Goal: Check status: Check status

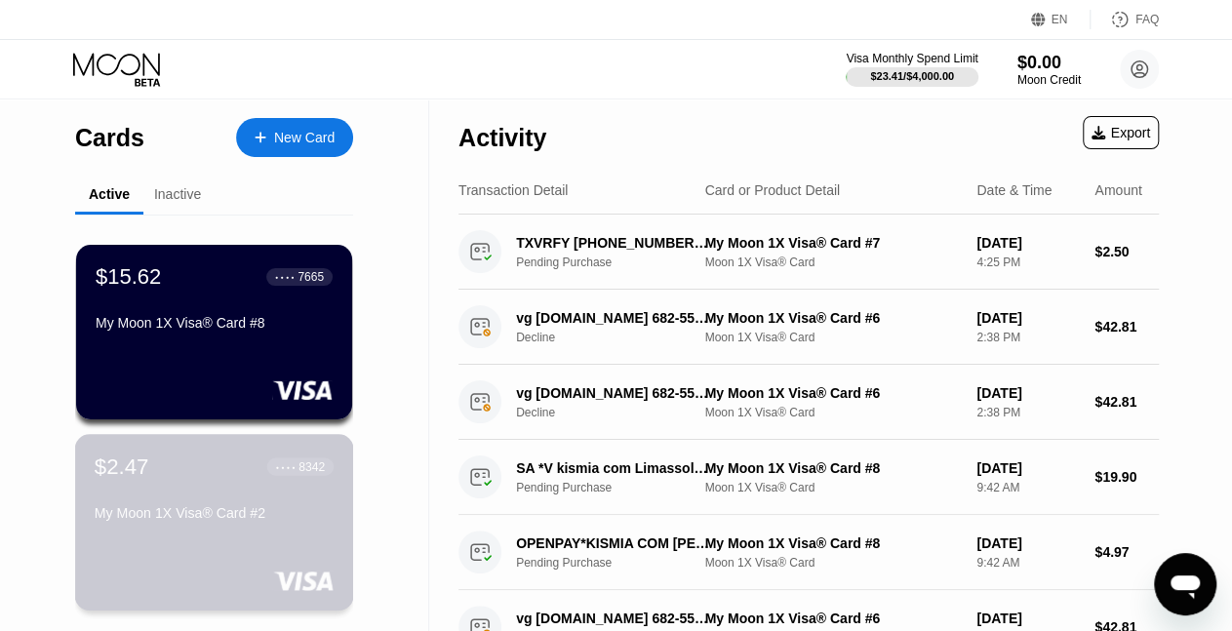
click at [216, 493] on div "$2.47 ● ● ● ● 8342 My Moon 1X Visa® Card #2" at bounding box center [214, 491] width 239 height 75
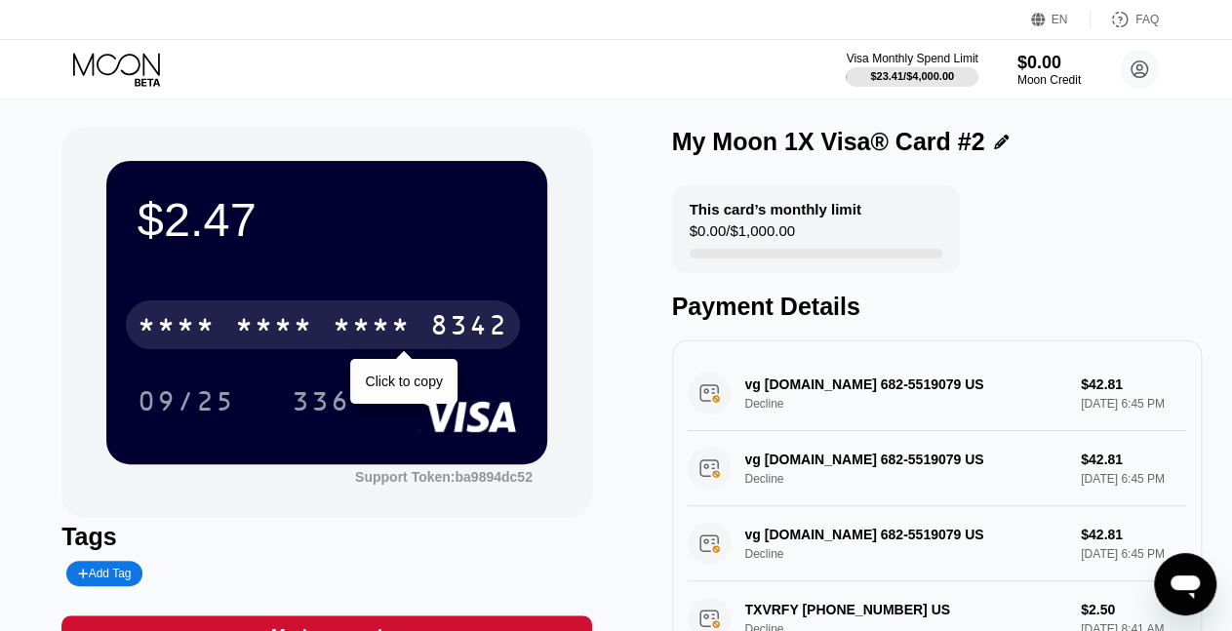
click at [247, 319] on div "* * * *" at bounding box center [274, 327] width 78 height 31
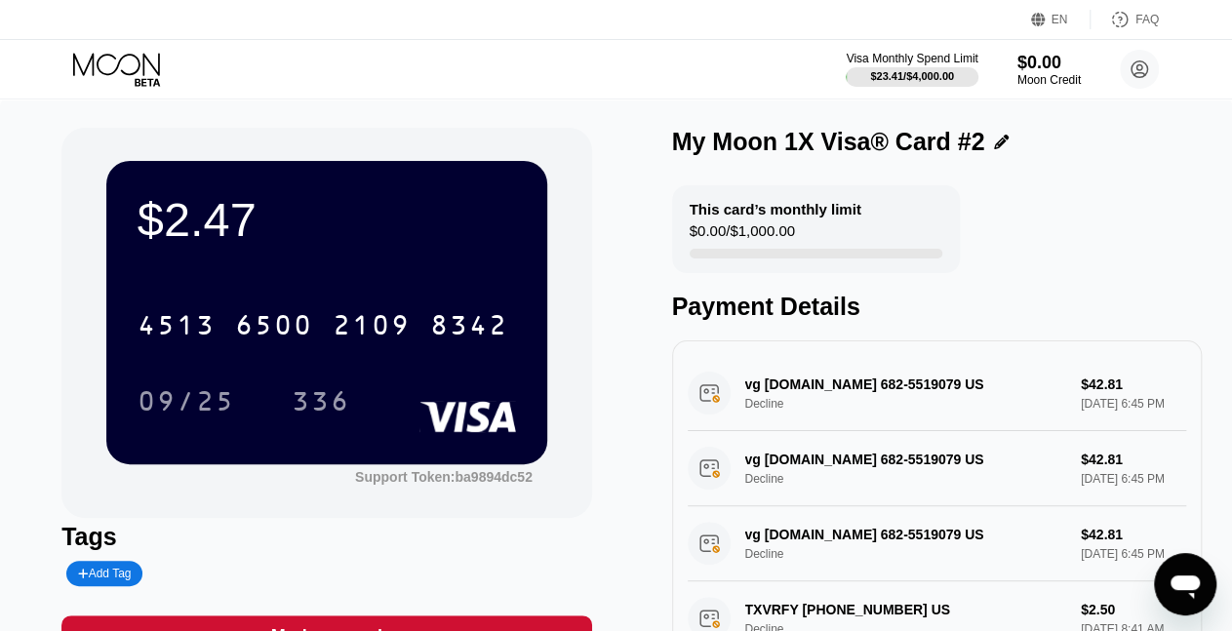
click at [106, 57] on icon at bounding box center [118, 70] width 91 height 34
